Goal: Obtain resource: Download file/media

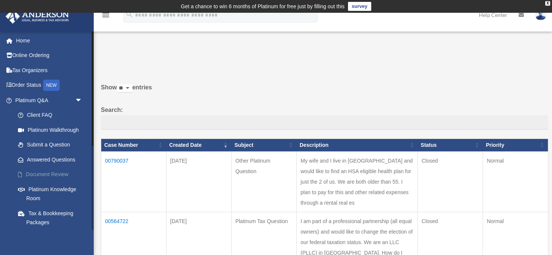
click at [53, 176] on link "Document Review" at bounding box center [52, 174] width 83 height 15
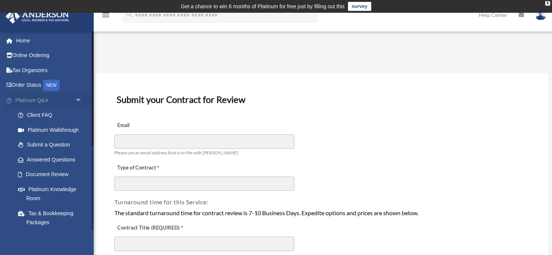
click at [81, 99] on span "arrow_drop_down" at bounding box center [82, 100] width 15 height 15
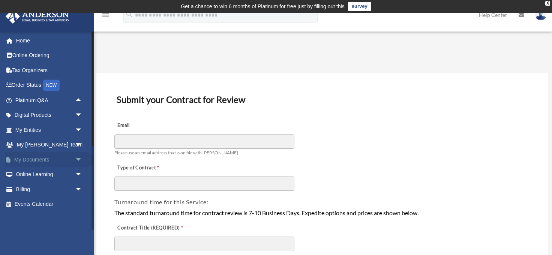
click at [44, 156] on link "My Documents arrow_drop_down" at bounding box center [49, 159] width 89 height 15
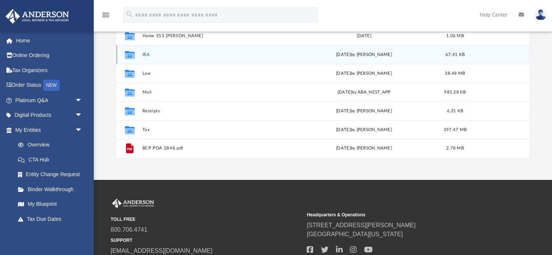
scroll to position [165, 0]
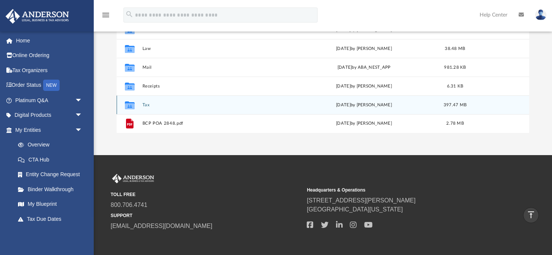
click at [145, 103] on button "Tax" at bounding box center [216, 104] width 146 height 5
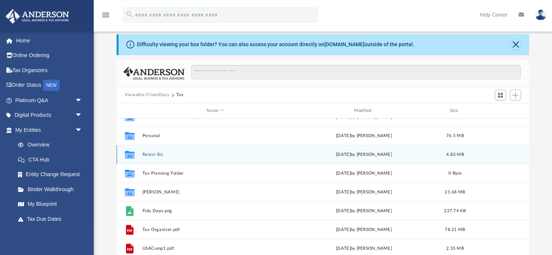
scroll to position [51, 0]
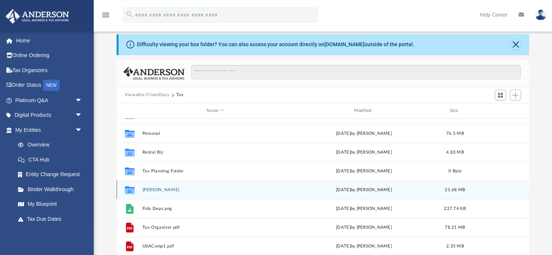
click at [166, 188] on button "[PERSON_NAME]" at bounding box center [216, 189] width 146 height 5
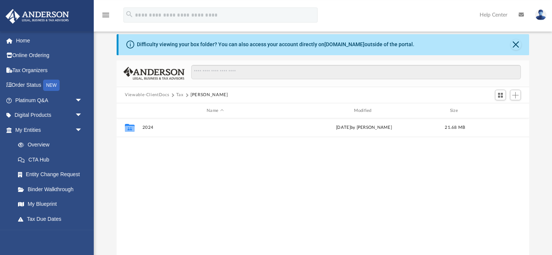
scroll to position [0, 0]
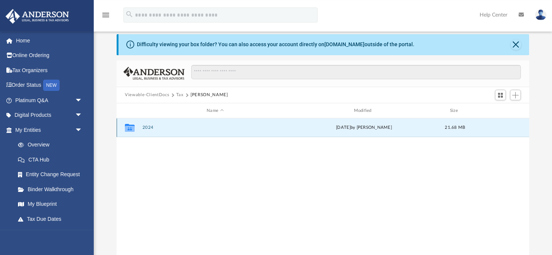
click at [147, 128] on button "2024" at bounding box center [216, 127] width 146 height 5
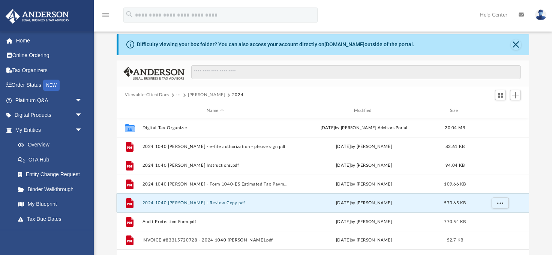
click at [188, 201] on button "2024 1040 [PERSON_NAME] - Review Copy.pdf" at bounding box center [216, 202] width 146 height 5
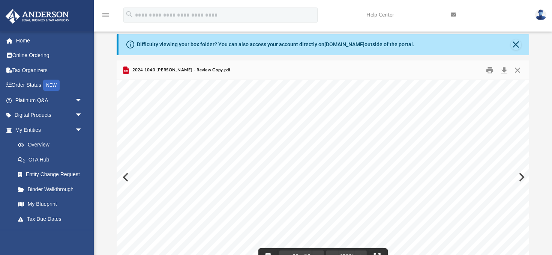
scroll to position [14061, 0]
click at [522, 177] on div "421552 [DATE] INCOME FROM PASSTHROUGH STATEMENT, PAGE 2 2024 SCHEDULE E Name Pa…" at bounding box center [364, 168] width 495 height 383
click at [522, 175] on div "421552 [DATE] INCOME FROM PASSTHROUGH STATEMENT, PAGE 2 2024 SCHEDULE E Name Pa…" at bounding box center [364, 168] width 495 height 383
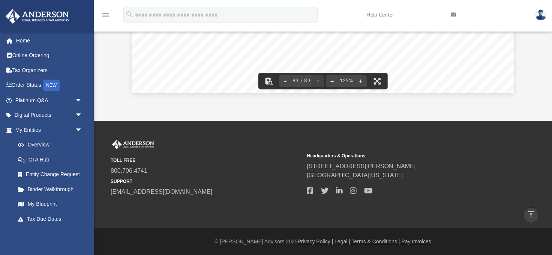
scroll to position [0, 0]
